Goal: Task Accomplishment & Management: Manage account settings

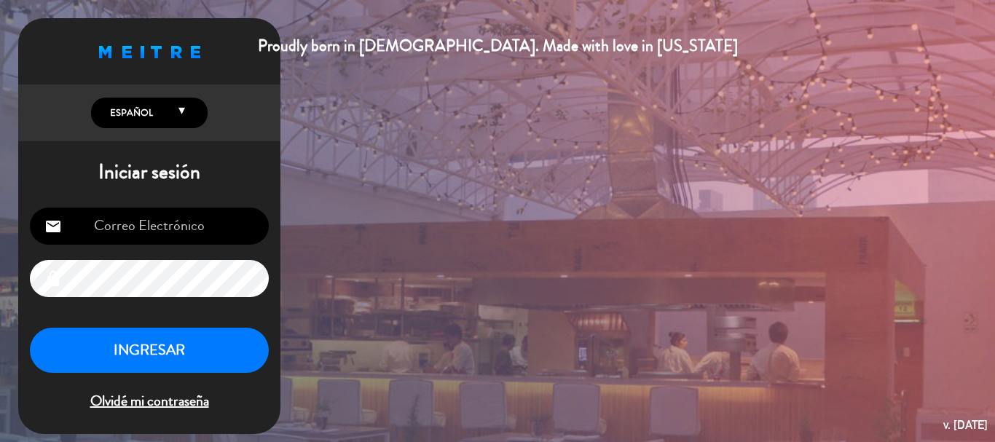
type input "[PERSON_NAME][EMAIL_ADDRESS][PERSON_NAME][DOMAIN_NAME]"
click at [224, 346] on button "INGRESAR" at bounding box center [149, 351] width 239 height 46
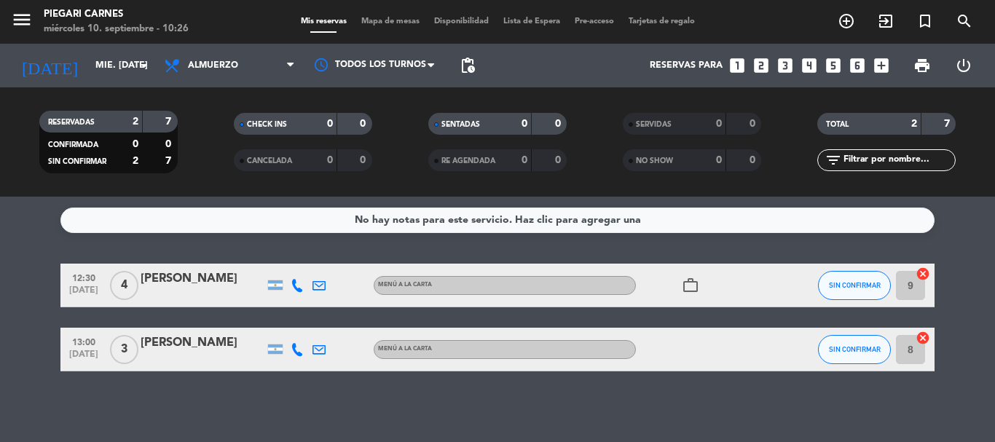
click at [205, 284] on div "[PERSON_NAME]" at bounding box center [203, 279] width 124 height 19
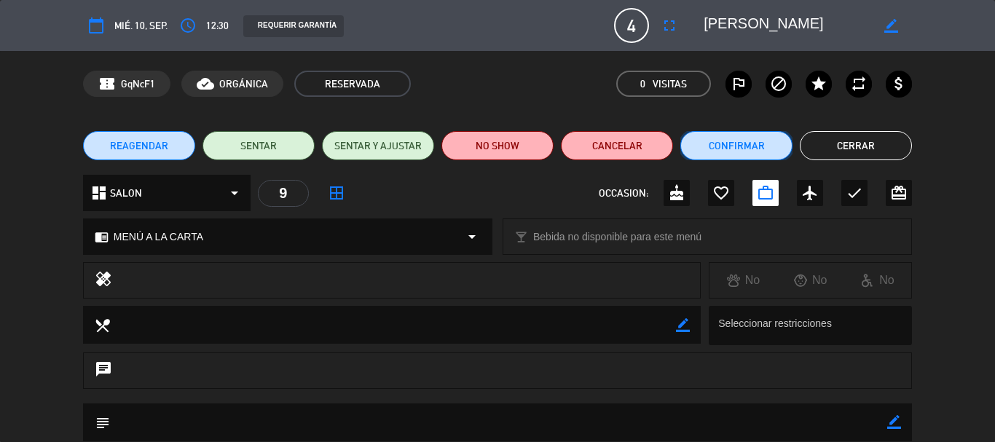
click at [718, 135] on button "Confirmar" at bounding box center [736, 145] width 112 height 29
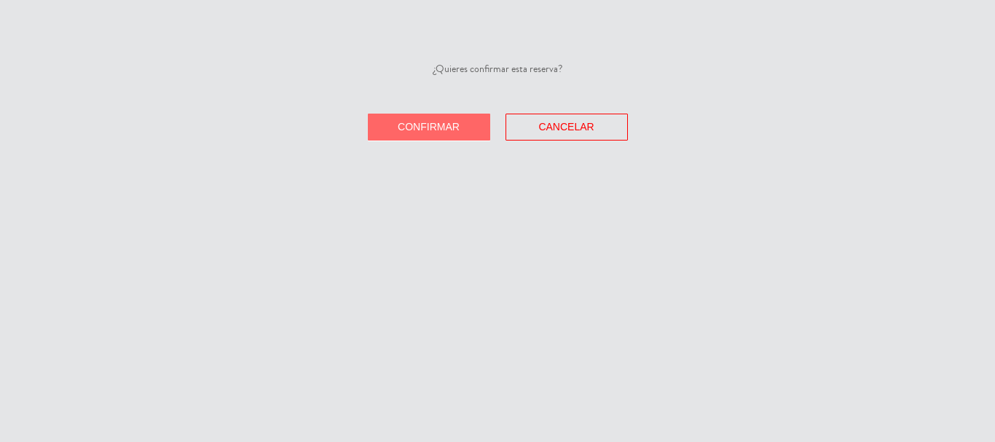
click at [441, 114] on button "Confirmar" at bounding box center [429, 127] width 122 height 27
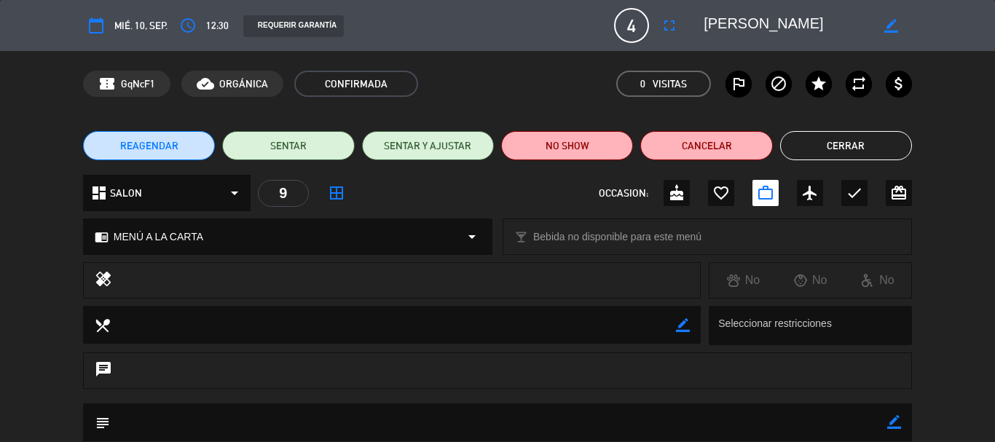
click at [801, 144] on button "Cerrar" at bounding box center [846, 145] width 132 height 29
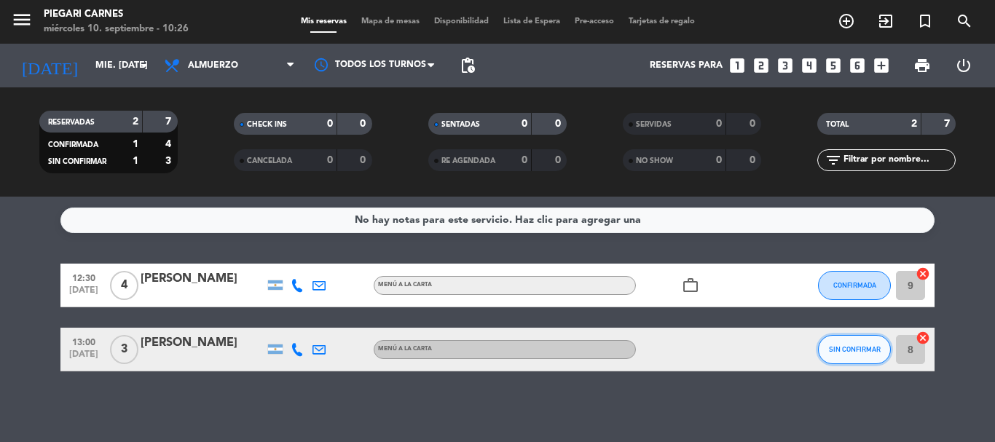
click at [842, 341] on button "SIN CONFIRMAR" at bounding box center [854, 349] width 73 height 29
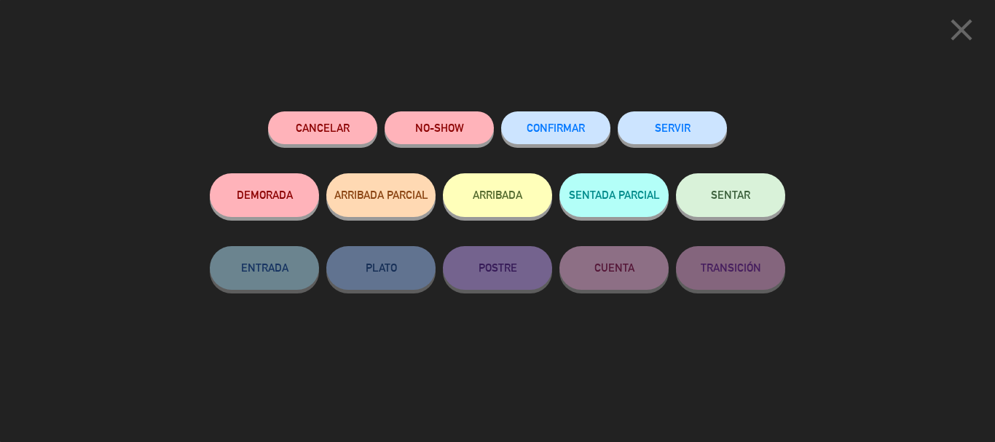
click at [574, 144] on button "CONFIRMAR" at bounding box center [555, 127] width 109 height 33
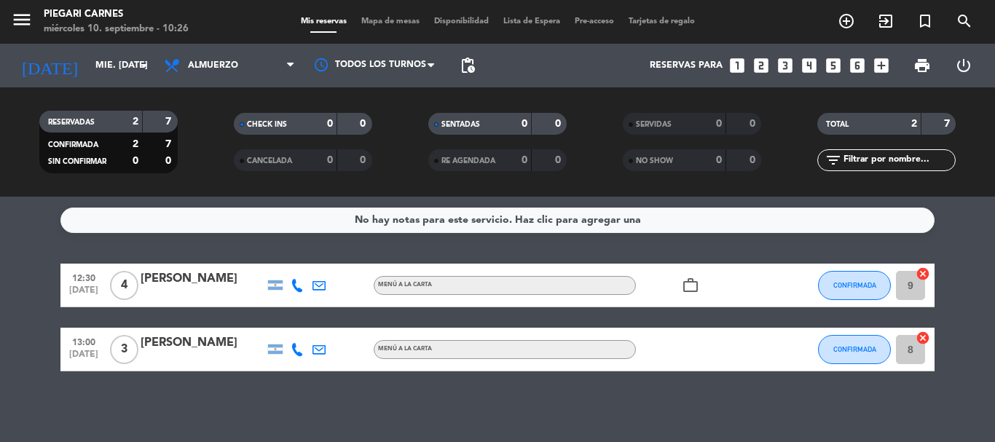
click at [206, 281] on div "[PERSON_NAME]" at bounding box center [203, 279] width 124 height 19
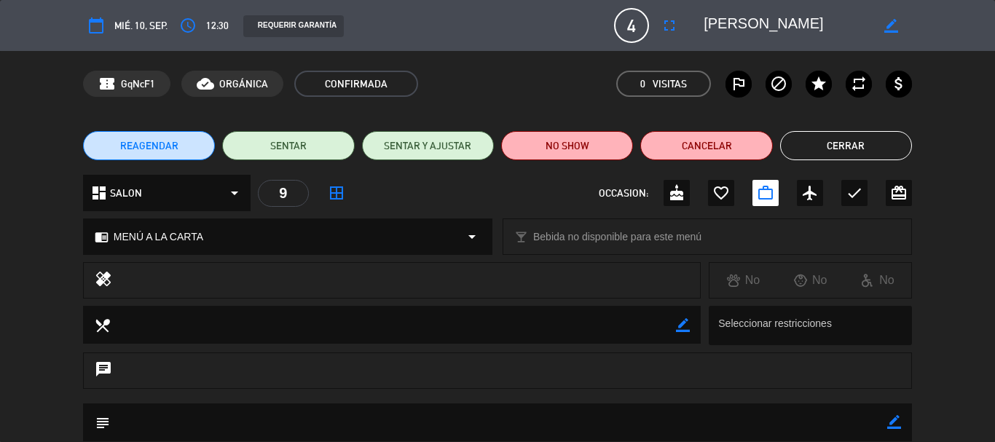
click at [818, 147] on button "Cerrar" at bounding box center [846, 145] width 132 height 29
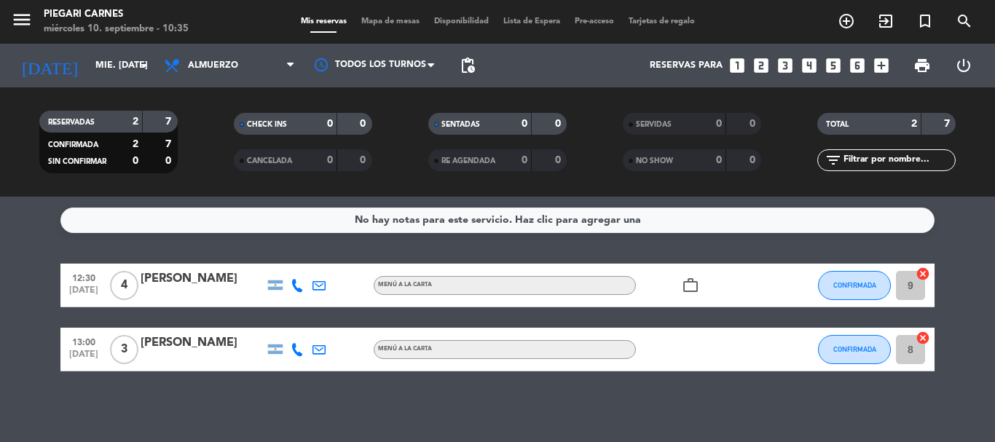
click at [185, 291] on div at bounding box center [203, 295] width 124 height 12
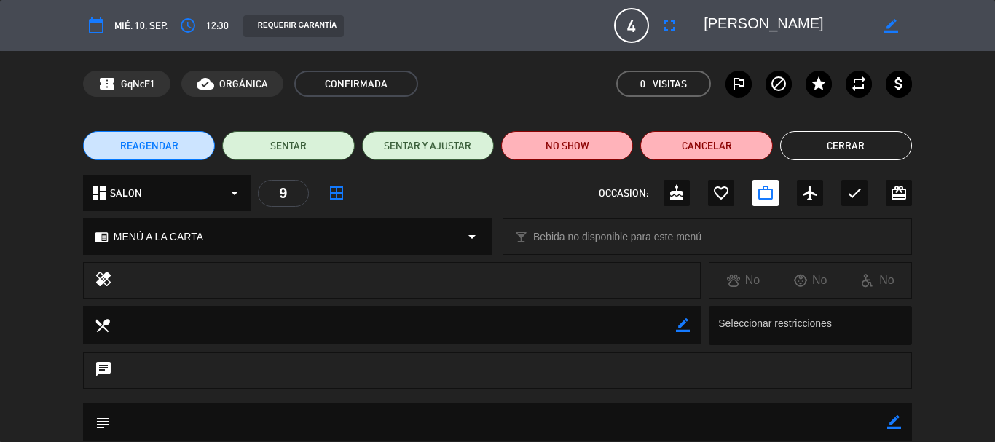
click at [804, 135] on button "Cerrar" at bounding box center [846, 145] width 132 height 29
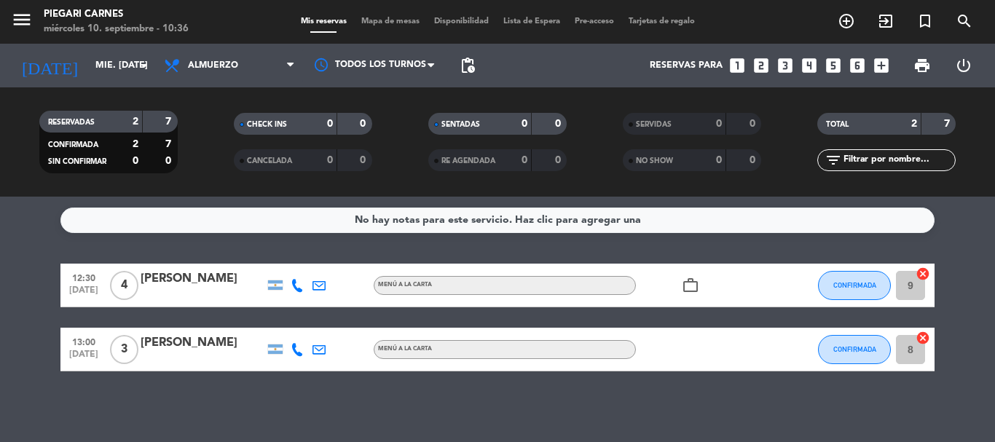
click at [240, 357] on div at bounding box center [203, 359] width 124 height 12
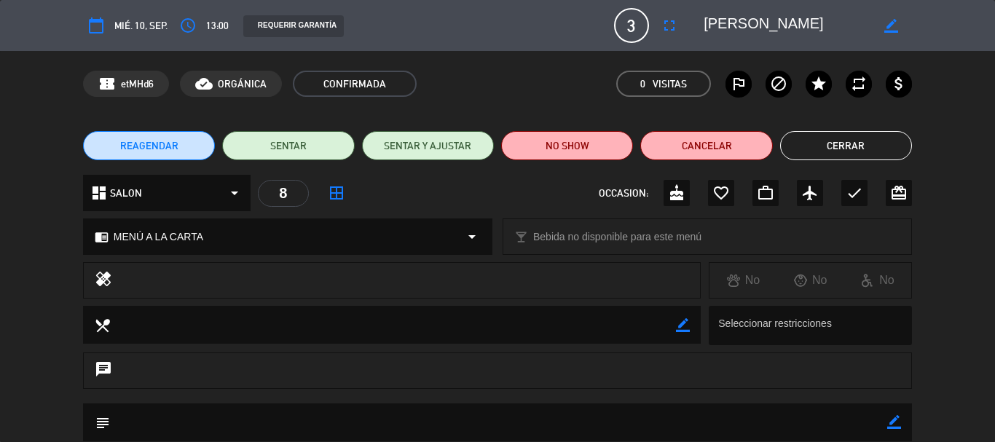
click at [785, 138] on button "Cerrar" at bounding box center [846, 145] width 132 height 29
